Goal: Task Accomplishment & Management: Complete application form

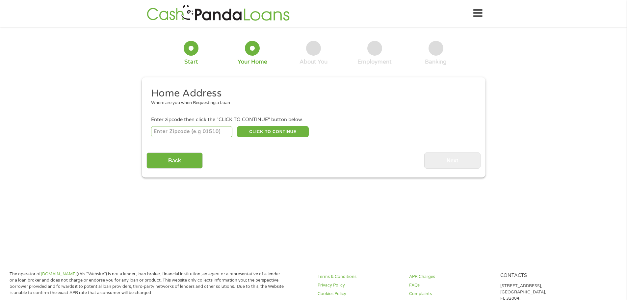
click at [203, 132] on input "number" at bounding box center [191, 131] width 81 height 11
type input "54935"
select select "[US_STATE]"
click at [282, 131] on button "CLICK TO CONTINUE" at bounding box center [273, 131] width 72 height 11
type input "54935"
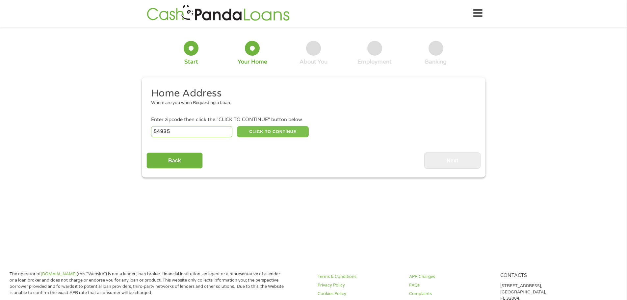
type input "Fond Du Lac"
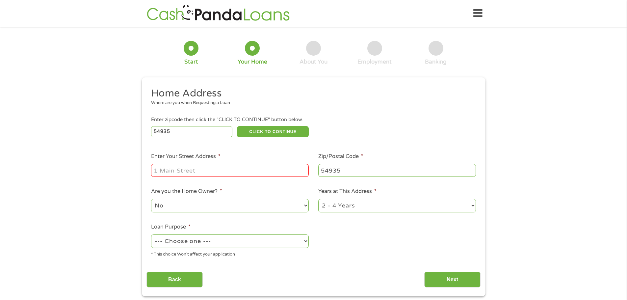
click at [202, 169] on input "Enter Your Street Address *" at bounding box center [230, 170] width 158 height 13
type input "[STREET_ADDRESS][PERSON_NAME]"
click at [196, 204] on select "No Yes" at bounding box center [230, 206] width 158 height 14
select select "yes"
click at [151, 199] on select "No Yes" at bounding box center [230, 206] width 158 height 14
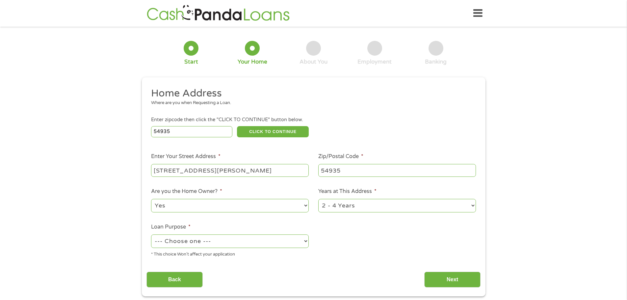
click at [227, 243] on select "--- Choose one --- Pay Bills Debt Consolidation Home Improvement Major Purchase…" at bounding box center [230, 241] width 158 height 14
select select "debtconsolidation"
click at [151, 234] on select "--- Choose one --- Pay Bills Debt Consolidation Home Improvement Major Purchase…" at bounding box center [230, 241] width 158 height 14
click at [447, 279] on input "Next" at bounding box center [452, 280] width 56 height 16
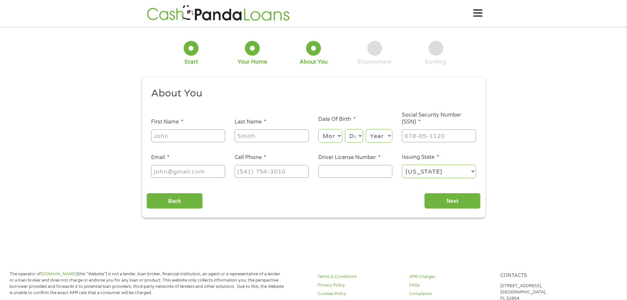
click at [183, 133] on input "First Name *" at bounding box center [188, 135] width 74 height 13
type input "[PERSON_NAME]"
type input "[PERSON_NAME][EMAIL_ADDRESS][PERSON_NAME][DOMAIN_NAME]"
type input "[PHONE_NUMBER]"
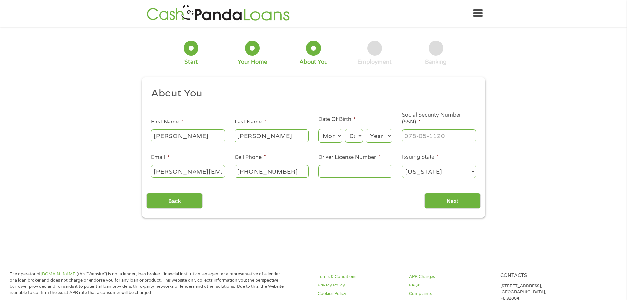
click at [330, 133] on select "Month 1 2 3 4 5 6 7 8 9 10 11 12" at bounding box center [330, 136] width 24 height 14
select select "1"
click at [318, 129] on select "Month 1 2 3 4 5 6 7 8 9 10 11 12" at bounding box center [330, 136] width 24 height 14
click at [351, 137] on select "Day 1 2 3 4 5 6 7 8 9 10 11 12 13 14 15 16 17 18 19 20 21 22 23 24 25 26 27 28 …" at bounding box center [354, 136] width 18 height 14
select select "13"
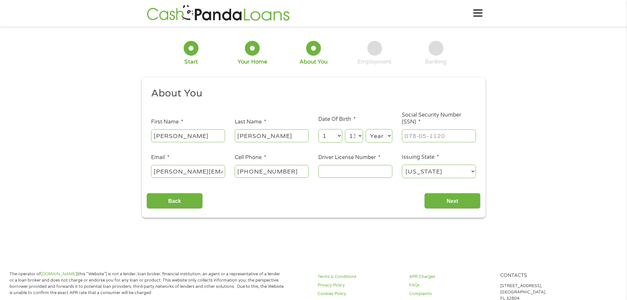
click at [345, 129] on select "Day 1 2 3 4 5 6 7 8 9 10 11 12 13 14 15 16 17 18 19 20 21 22 23 24 25 26 27 28 …" at bounding box center [354, 136] width 18 height 14
click at [374, 135] on select "Year [DATE] 2006 2005 2004 2003 2002 2001 2000 1999 1998 1997 1996 1995 1994 19…" at bounding box center [379, 136] width 27 height 14
select select "1991"
click at [366, 129] on select "Year [DATE] 2006 2005 2004 2003 2002 2001 2000 1999 1998 1997 1996 1995 1994 19…" at bounding box center [379, 136] width 27 height 14
click at [421, 139] on input "___-__-____" at bounding box center [439, 135] width 74 height 13
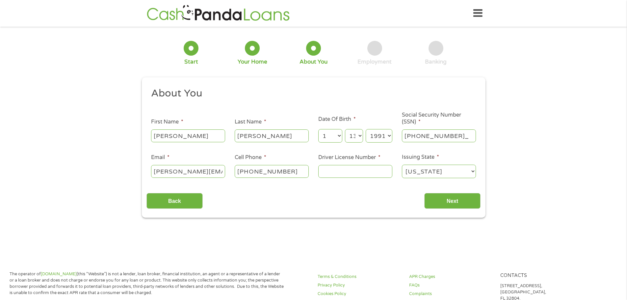
type input "388-08-9202"
click at [375, 174] on input "Driver License Number *" at bounding box center [355, 171] width 74 height 13
type input "j5260179151306"
click at [453, 201] on input "Next" at bounding box center [452, 201] width 56 height 16
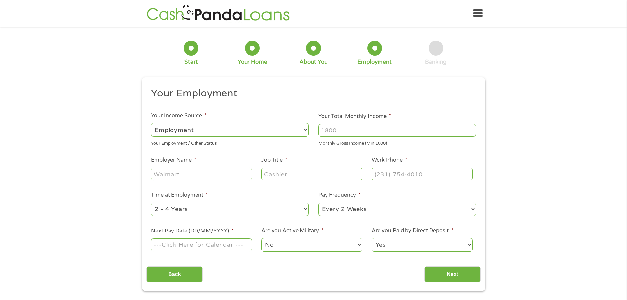
click at [357, 129] on input "Your Total Monthly Income *" at bounding box center [397, 130] width 158 height 13
type input "2300"
click at [178, 171] on input "Employer Name *" at bounding box center [201, 174] width 101 height 13
type input "Adashun"
type input "Assistant"
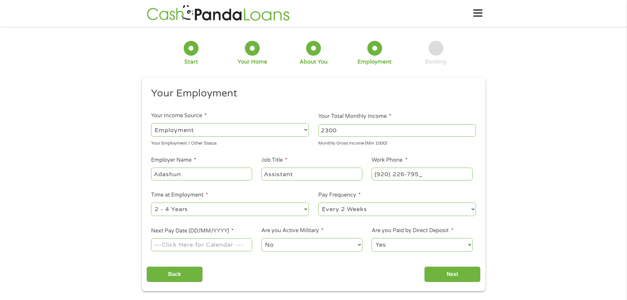
type input "[PHONE_NUMBER]"
click at [204, 247] on input "Next Pay Date (DD/MM/YYYY) *" at bounding box center [201, 244] width 101 height 13
type input "[DATE]"
click at [464, 274] on input "Next" at bounding box center [452, 274] width 56 height 16
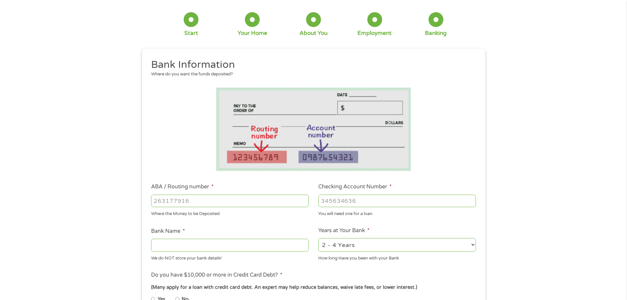
scroll to position [66, 0]
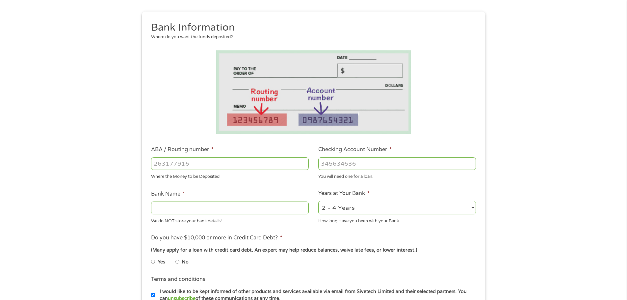
click at [201, 159] on input "ABA / Routing number *" at bounding box center [230, 163] width 158 height 13
type input "256074974"
type input "NAVY FEDERAL CREDIT UNION"
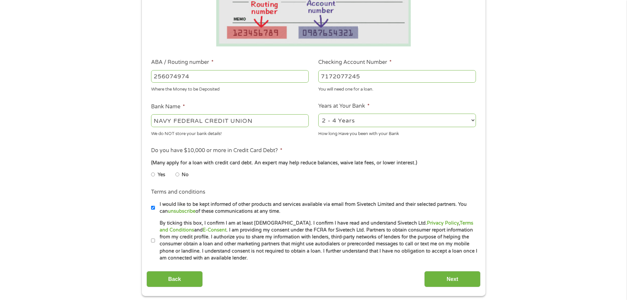
scroll to position [165, 0]
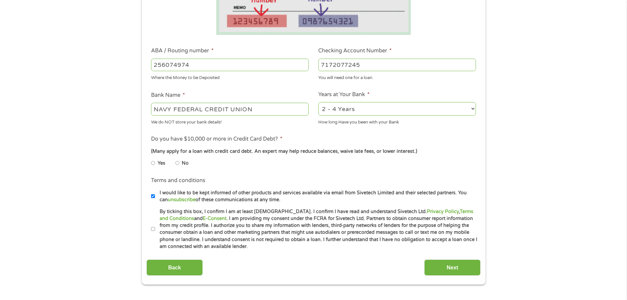
type input "7172077245"
click at [178, 163] on input "No" at bounding box center [178, 163] width 4 height 11
radio input "true"
click at [154, 226] on input "By ticking this box, I confirm I am at least [DEMOGRAPHIC_DATA]. I confirm I ha…" at bounding box center [153, 229] width 4 height 11
checkbox input "true"
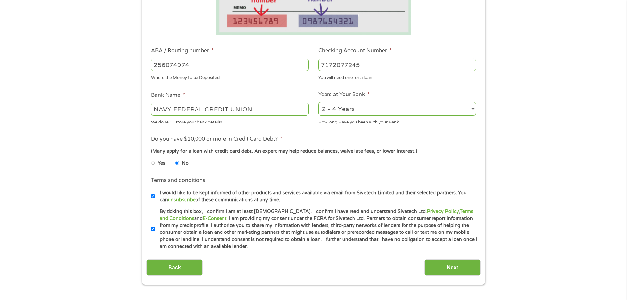
click at [152, 192] on input "I would like to be kept informed of other products and services available via e…" at bounding box center [153, 196] width 4 height 11
checkbox input "false"
click at [464, 265] on input "Next" at bounding box center [452, 268] width 56 height 16
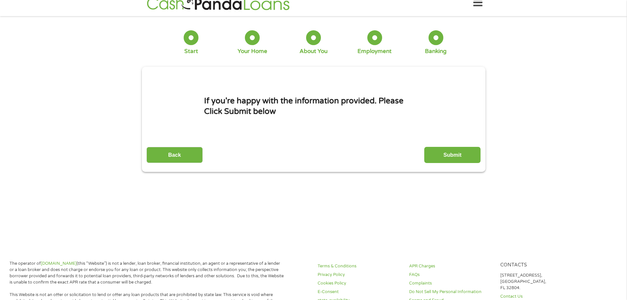
scroll to position [0, 0]
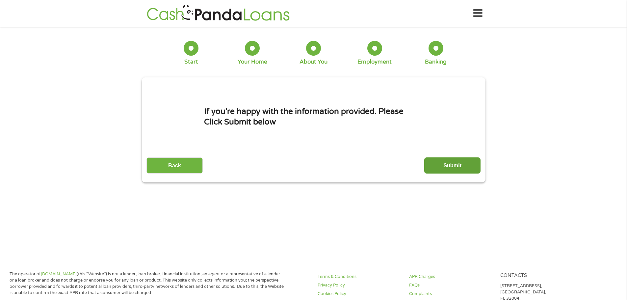
click at [452, 165] on input "Submit" at bounding box center [452, 165] width 56 height 16
